Goal: Task Accomplishment & Management: Manage account settings

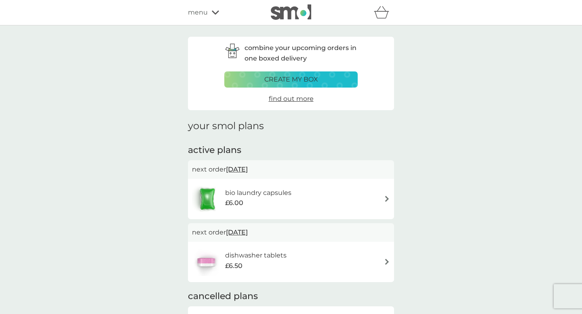
click at [242, 233] on span "[DATE]" at bounding box center [237, 233] width 22 height 16
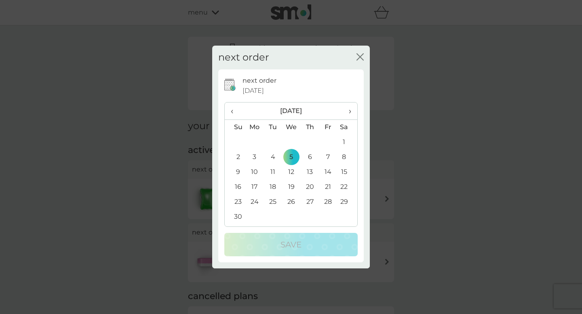
click at [238, 156] on td "2" at bounding box center [235, 157] width 21 height 15
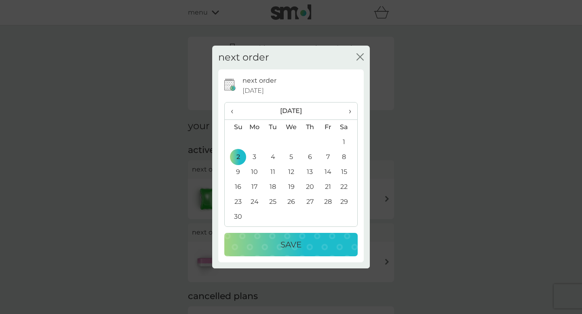
click at [256, 156] on td "3" at bounding box center [254, 157] width 19 height 15
click at [277, 245] on div "Save" at bounding box center [290, 244] width 117 height 13
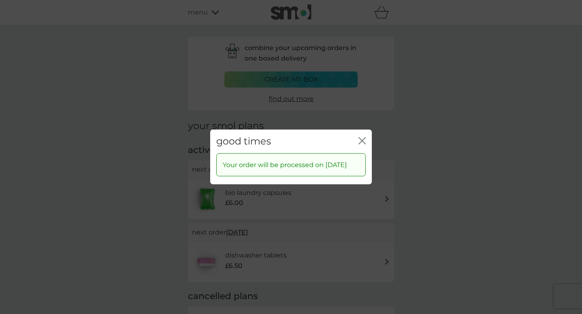
click at [361, 138] on icon "close" at bounding box center [360, 141] width 3 height 6
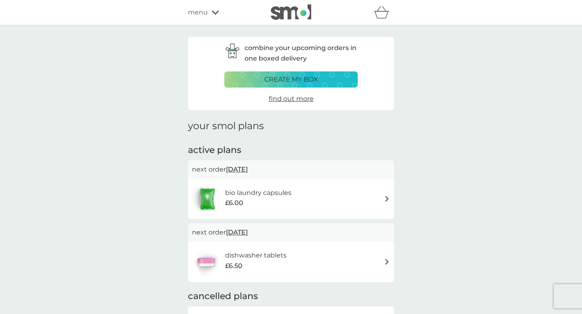
click at [248, 170] on span "[DATE]" at bounding box center [237, 170] width 22 height 16
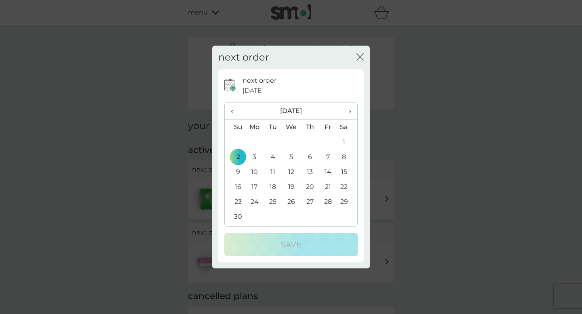
click at [252, 157] on td "3" at bounding box center [254, 157] width 19 height 15
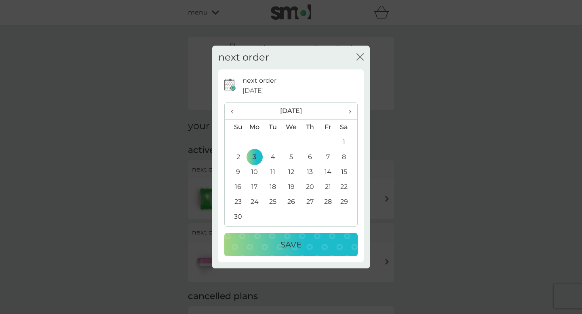
click at [245, 242] on div "Save" at bounding box center [290, 244] width 117 height 13
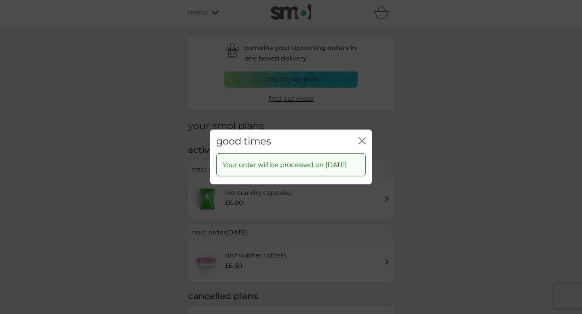
click at [360, 137] on icon "close" at bounding box center [361, 140] width 7 height 7
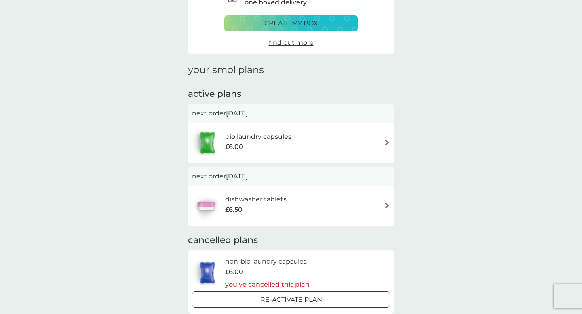
scroll to position [49, 0]
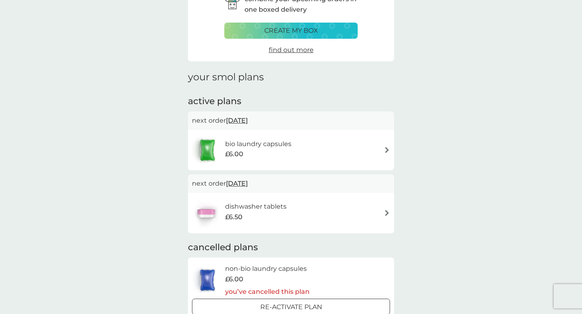
click at [240, 122] on span "[DATE]" at bounding box center [237, 121] width 22 height 16
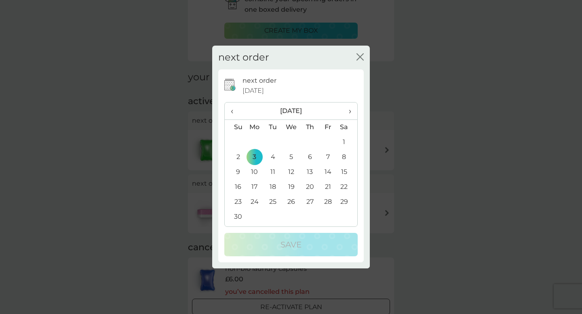
click at [235, 110] on span "‹" at bounding box center [235, 111] width 8 height 17
click at [310, 188] on td "23" at bounding box center [309, 187] width 18 height 15
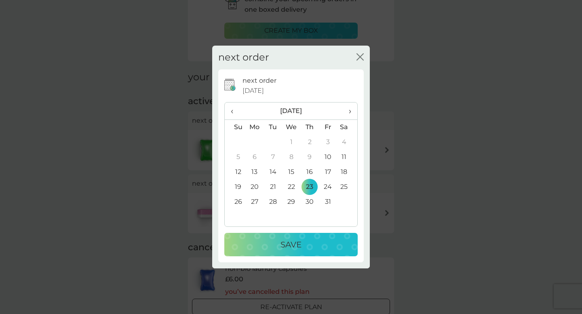
click at [296, 248] on p "Save" at bounding box center [290, 244] width 21 height 13
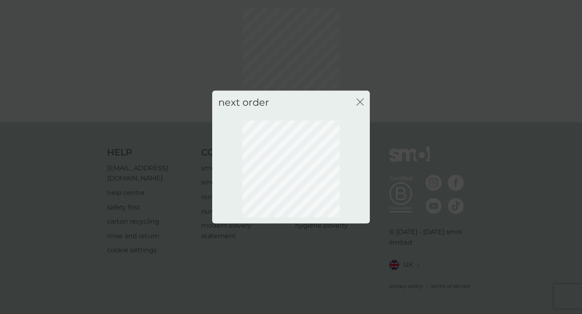
scroll to position [25, 0]
